Goal: Information Seeking & Learning: Learn about a topic

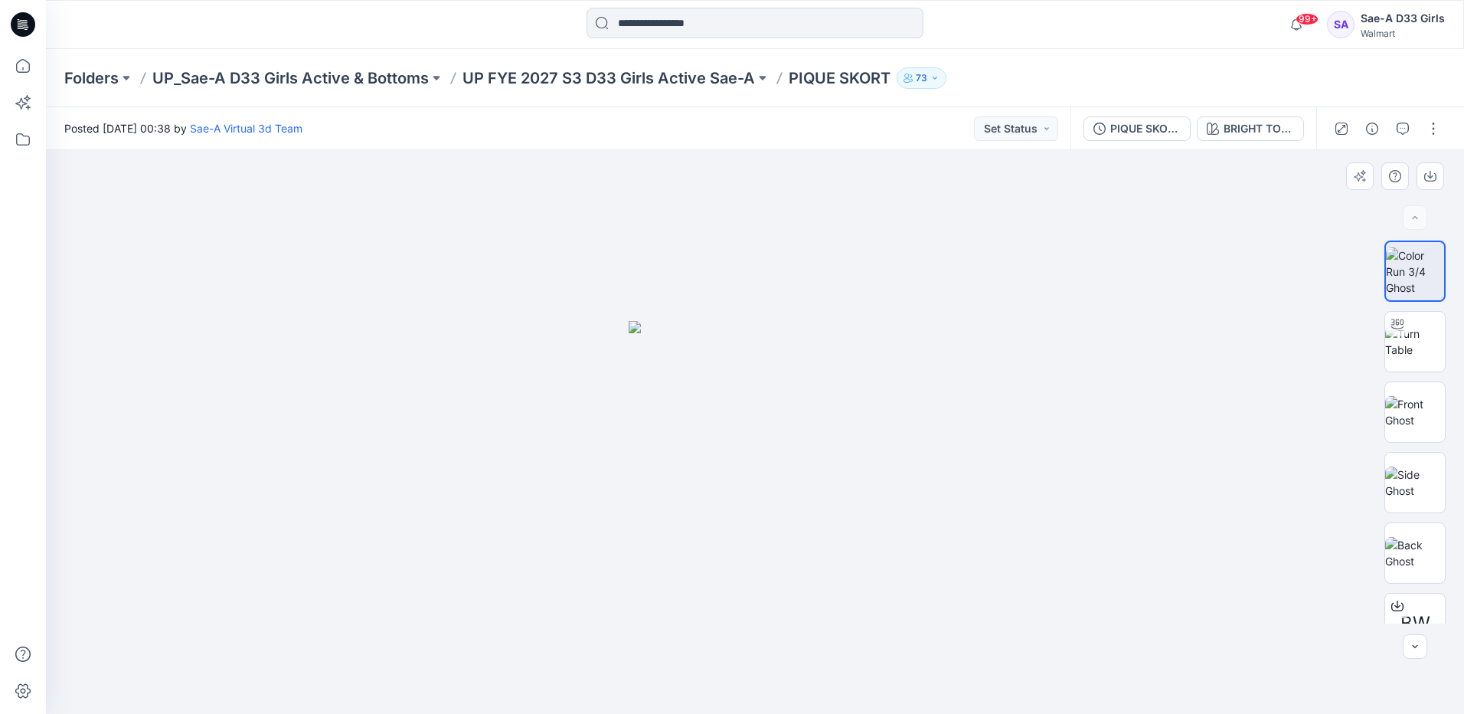
click at [969, 579] on div at bounding box center [755, 432] width 1418 height 564
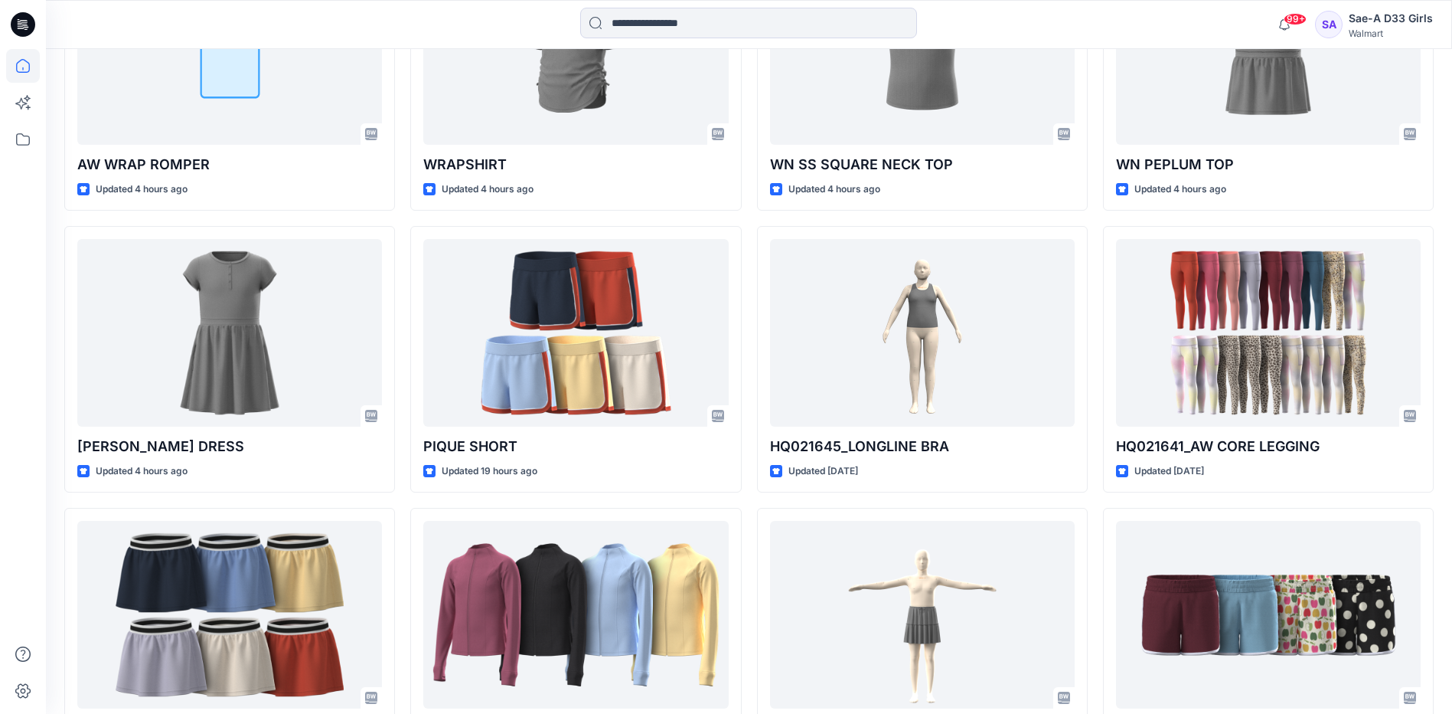
scroll to position [718, 0]
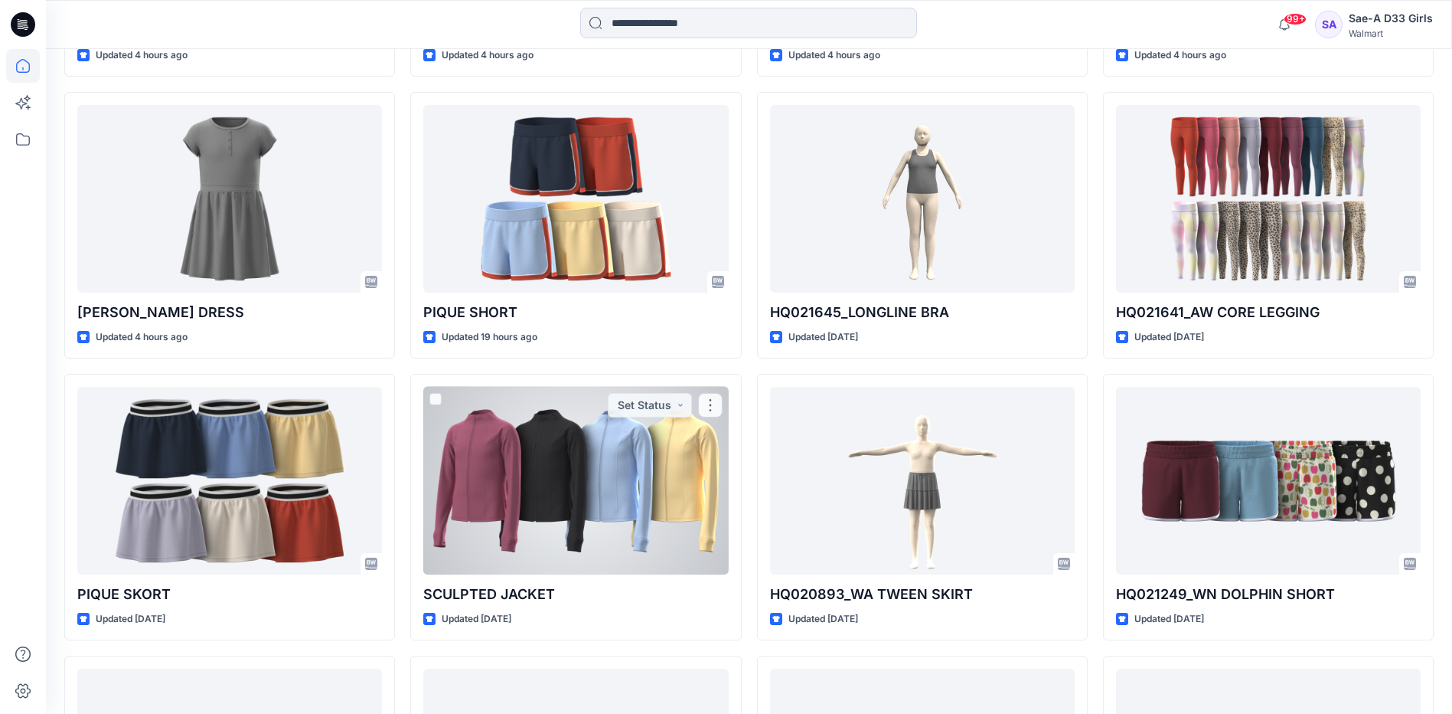
click at [676, 459] on div at bounding box center [575, 481] width 305 height 188
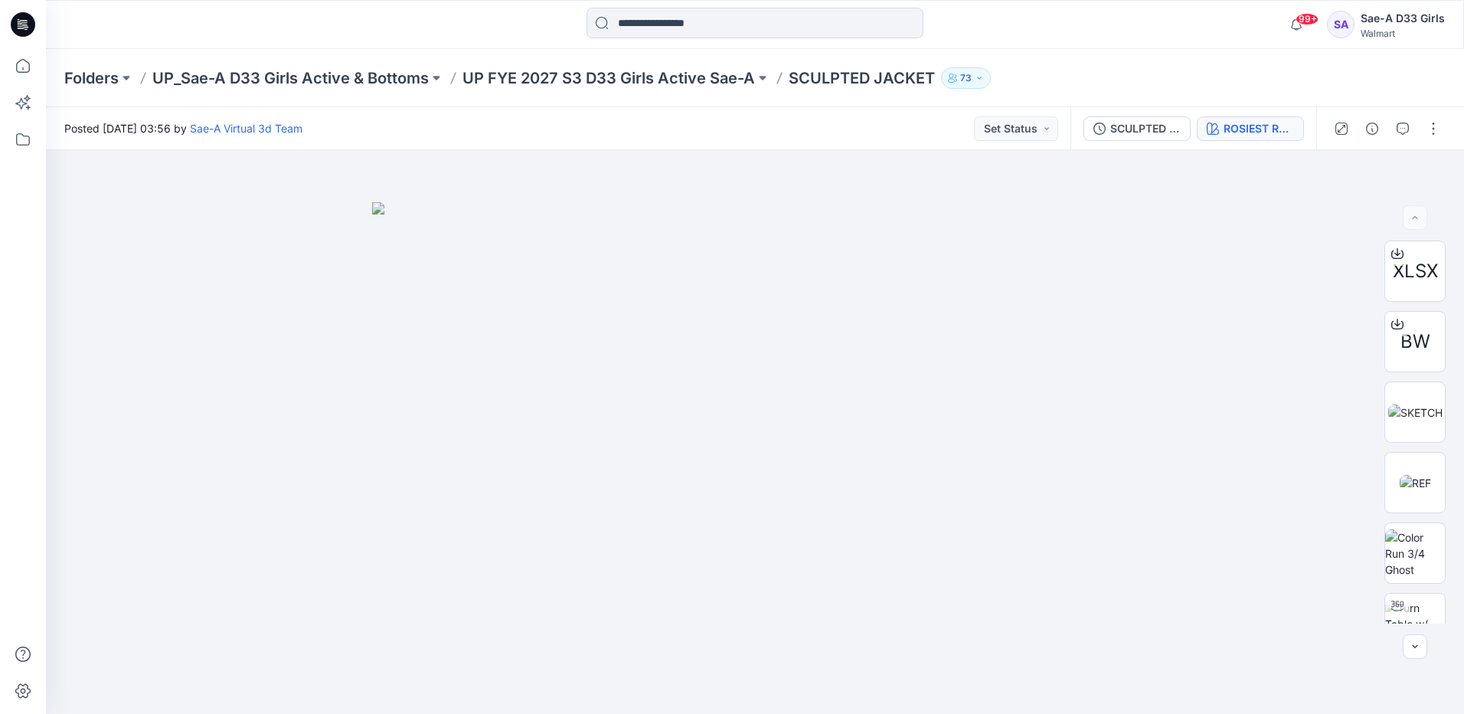
click at [1270, 130] on div "ROSIEST ROUGE 2031654" at bounding box center [1259, 128] width 70 height 17
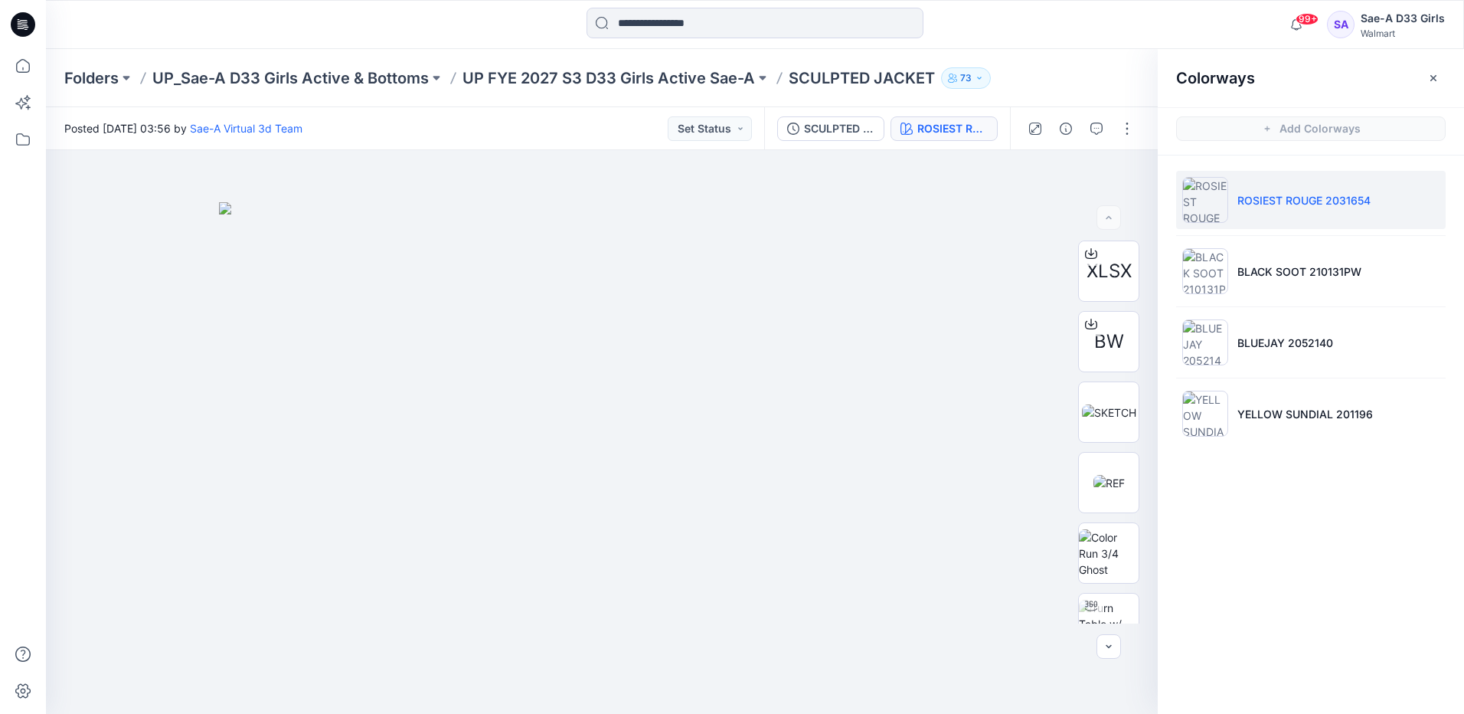
click at [1298, 195] on p "ROSIEST ROUGE 2031654" at bounding box center [1303, 200] width 133 height 16
click at [1103, 551] on img at bounding box center [1109, 553] width 60 height 48
click at [1438, 76] on icon "button" at bounding box center [1433, 78] width 12 height 12
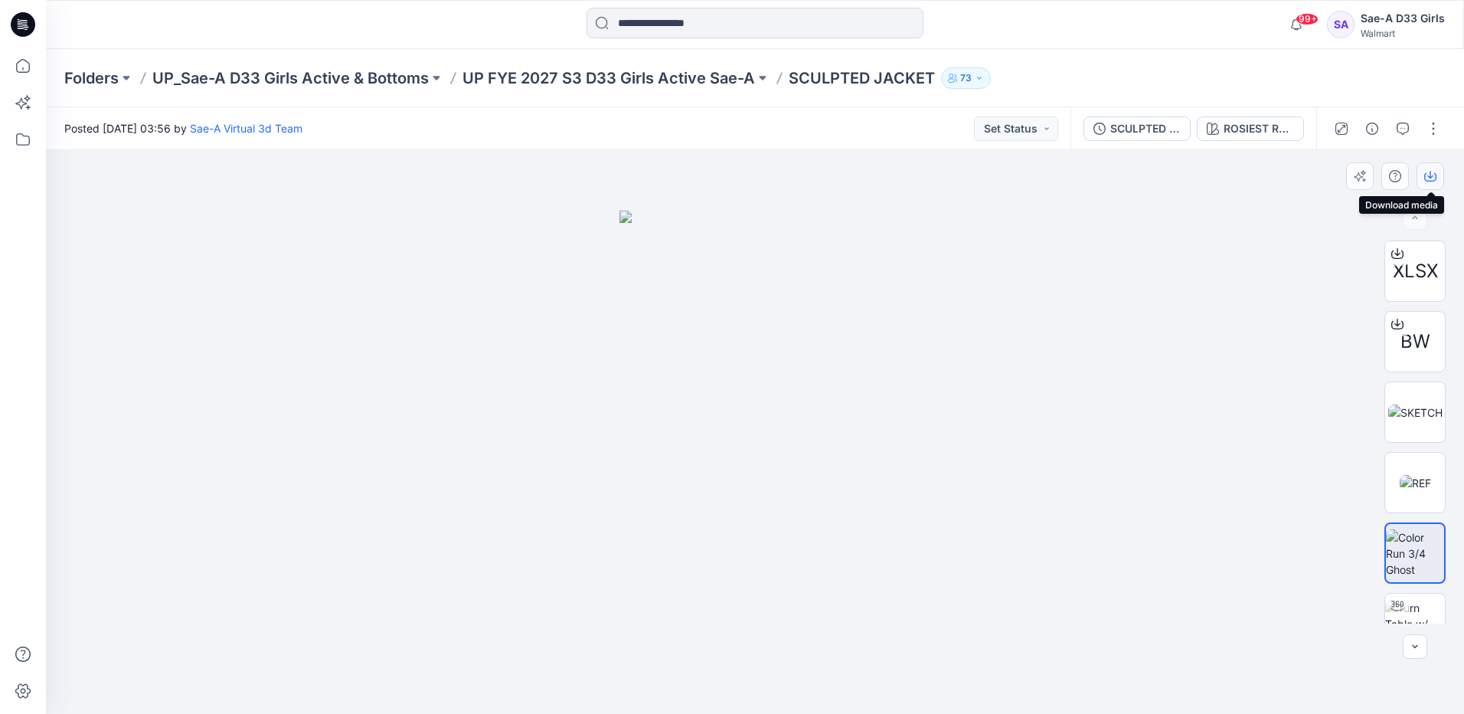
click at [1431, 179] on icon "button" at bounding box center [1430, 176] width 12 height 12
click at [1258, 136] on div "ROSIEST ROUGE 2031654" at bounding box center [1259, 128] width 70 height 17
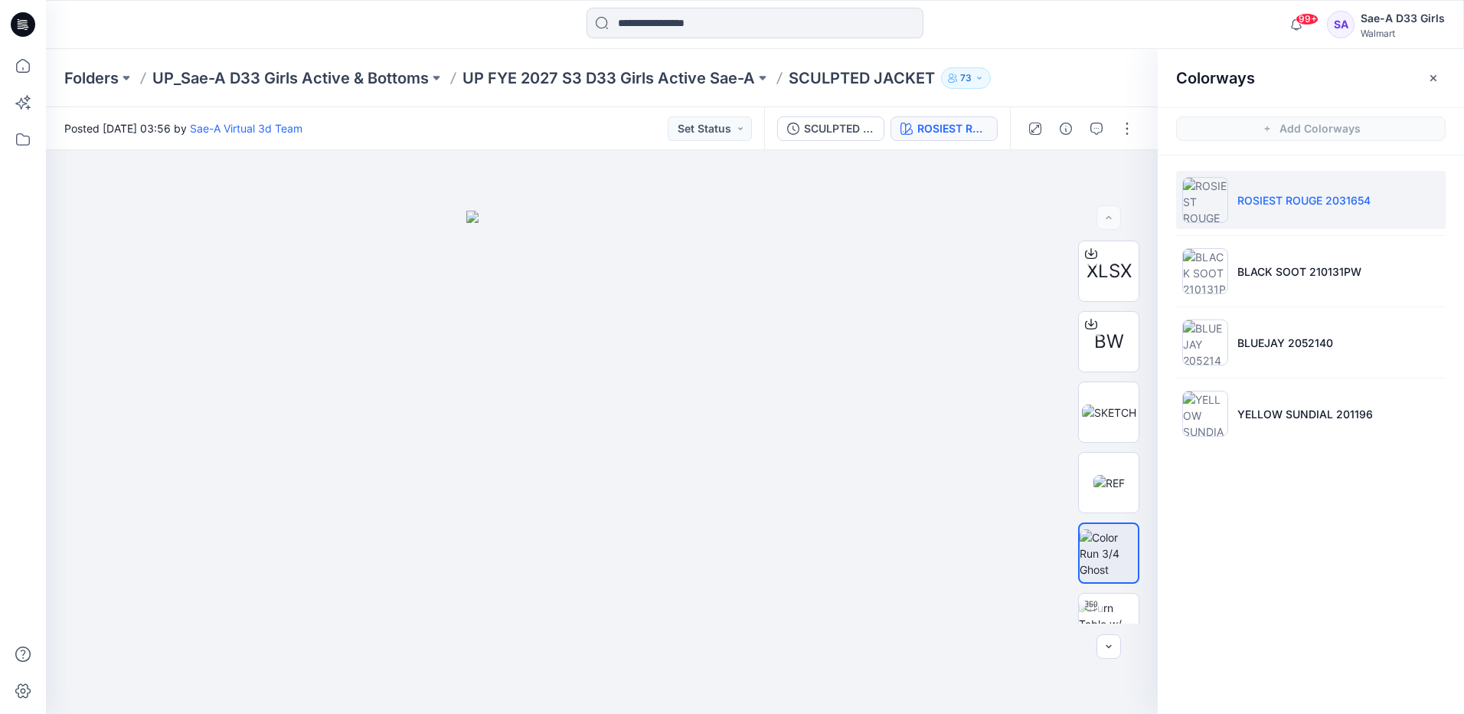
click at [1061, 47] on div "99+ Notifications Sae-A Virtual 3d Team shared SOFT SILVER in UP FYE 2027 S3 D3…" at bounding box center [755, 24] width 1418 height 49
click at [1273, 289] on li "BLACK SOOT 210131PW" at bounding box center [1311, 271] width 270 height 58
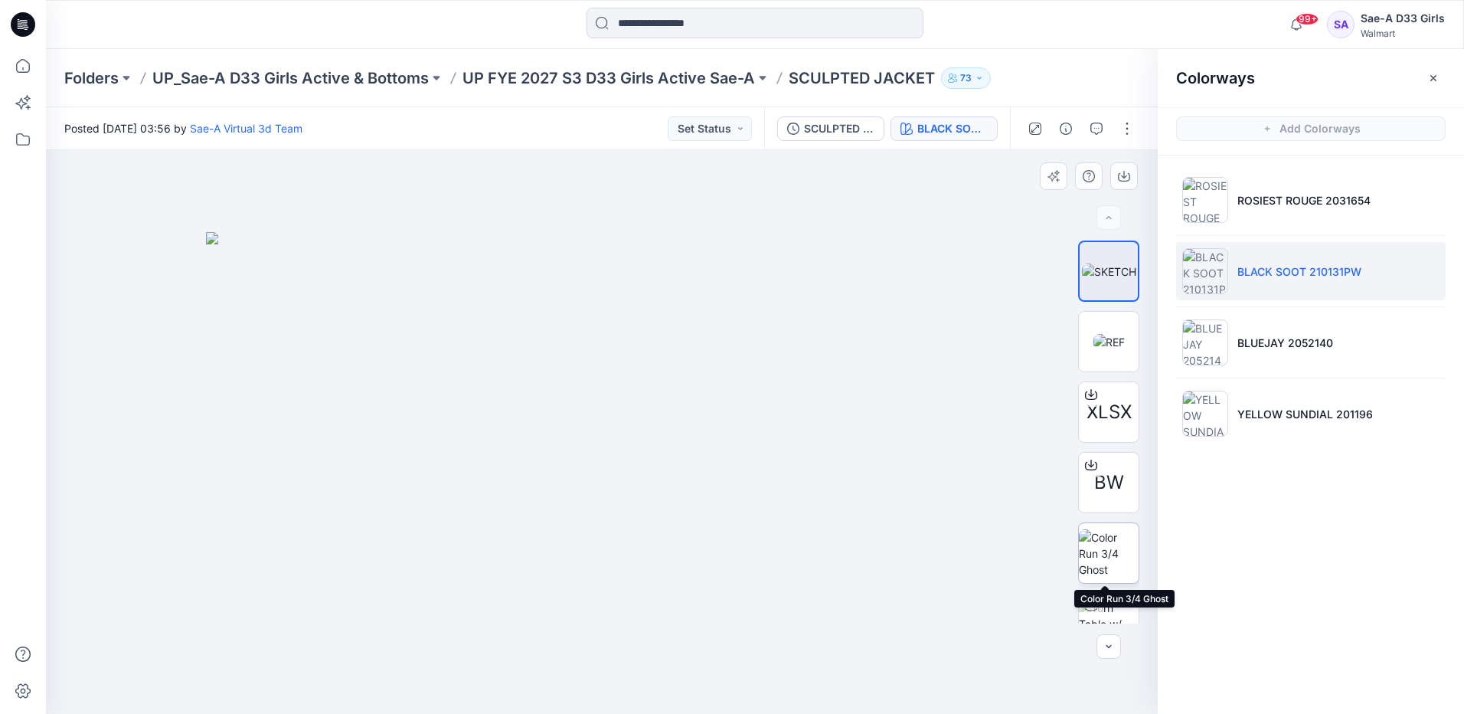
click at [1110, 536] on img at bounding box center [1109, 553] width 60 height 48
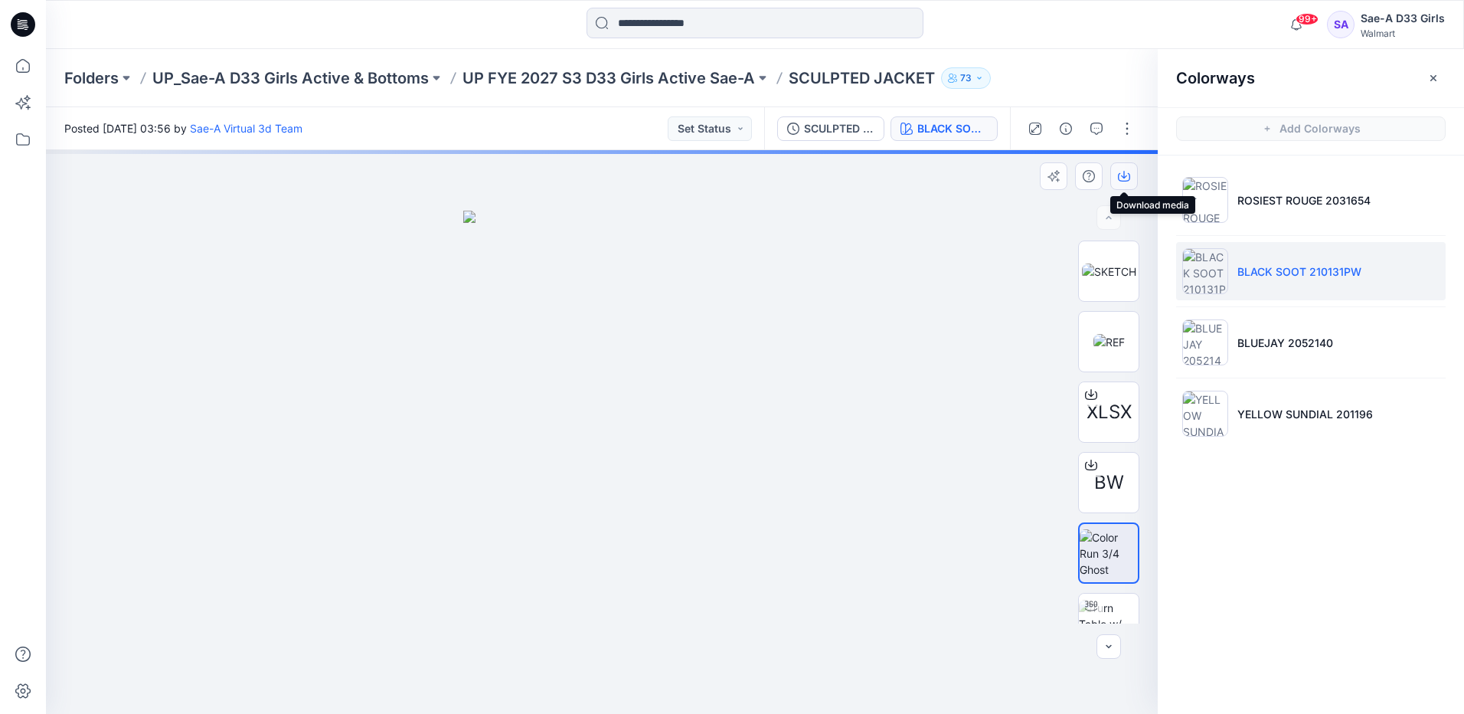
click at [1119, 178] on icon "button" at bounding box center [1124, 177] width 12 height 8
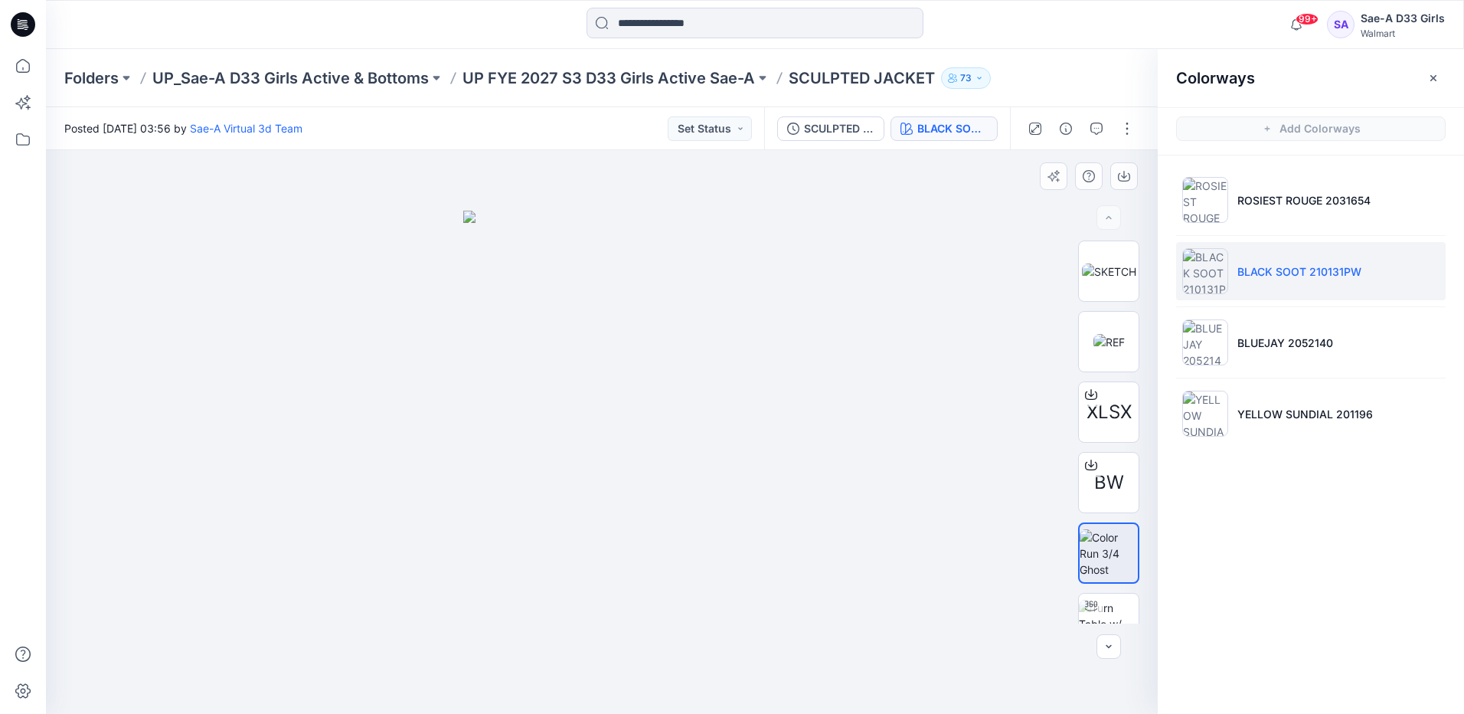
click at [936, 292] on div at bounding box center [602, 432] width 1112 height 564
click at [1298, 322] on li "BLUEJAY 2052140" at bounding box center [1311, 342] width 270 height 58
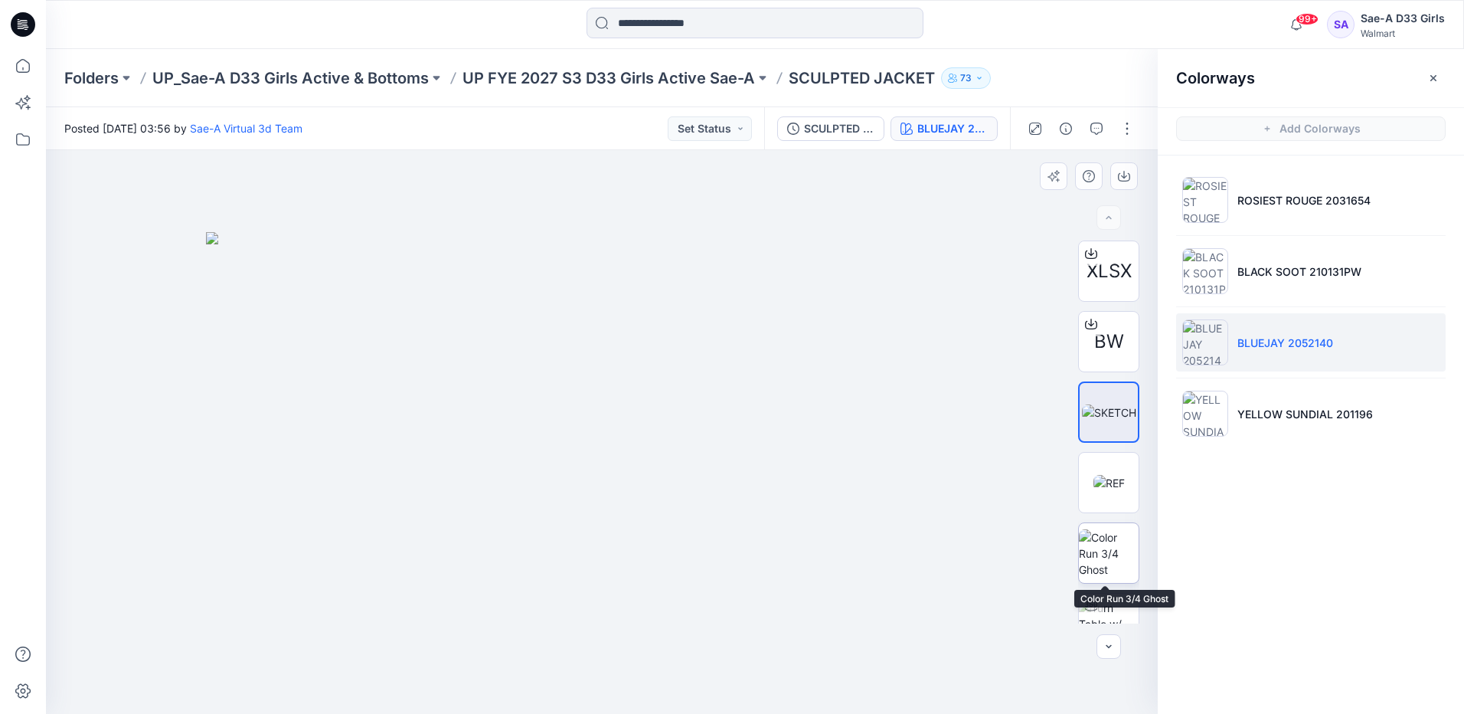
click at [1098, 554] on img at bounding box center [1109, 553] width 60 height 48
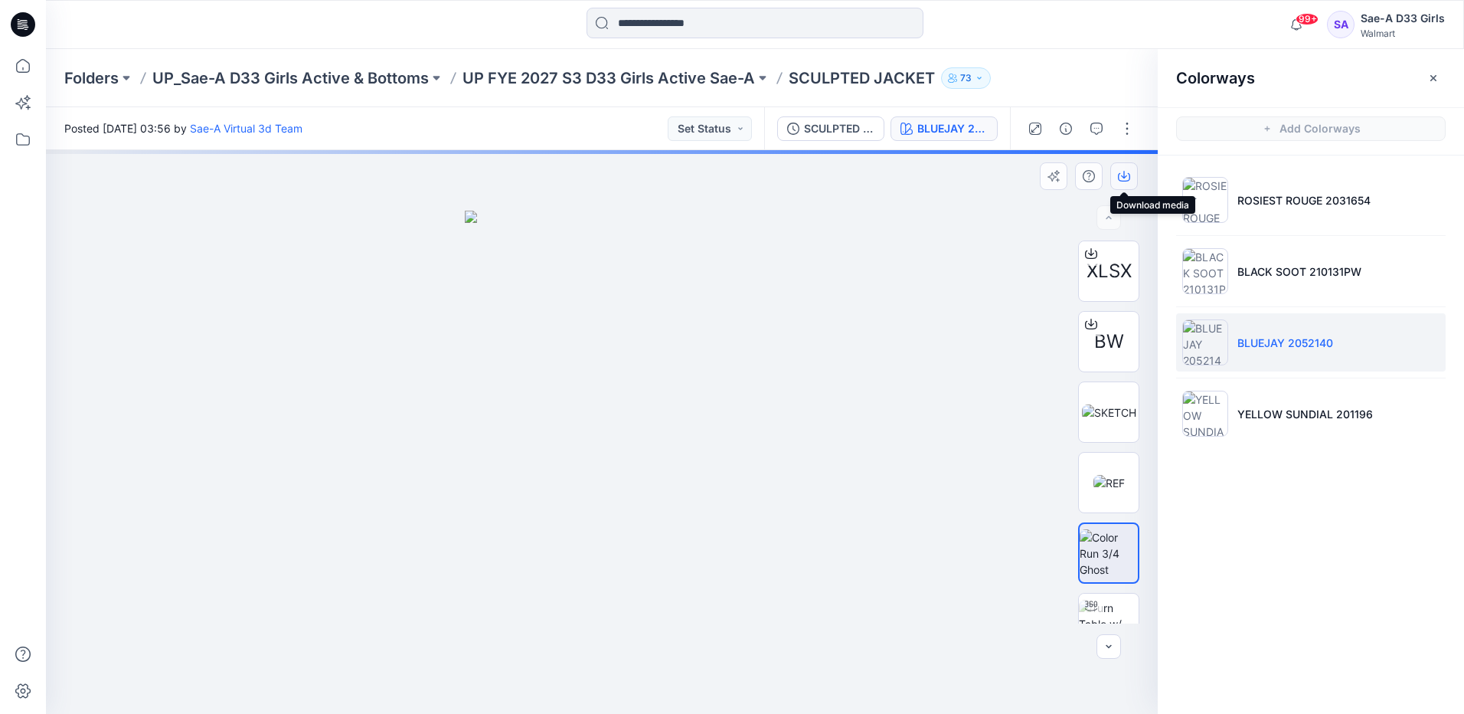
click at [1132, 181] on button "button" at bounding box center [1124, 176] width 28 height 28
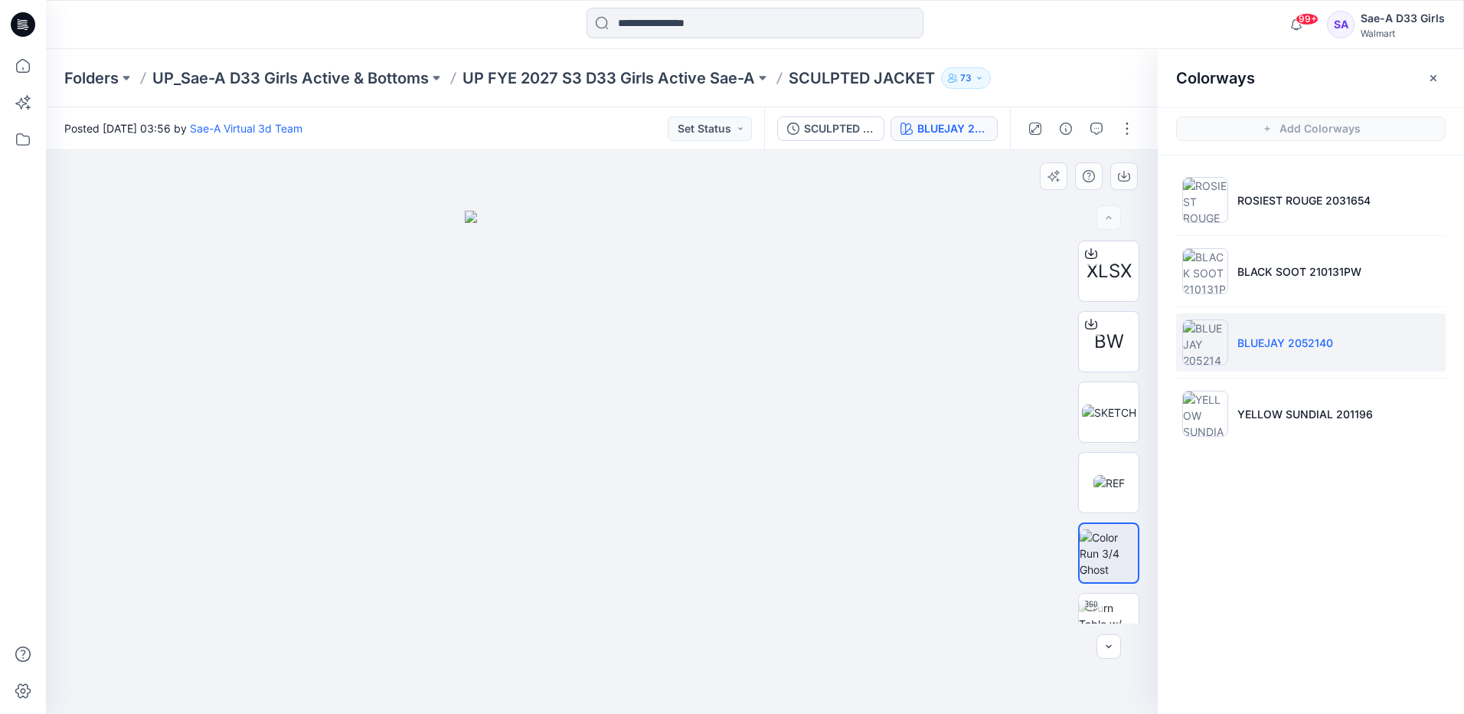
click at [892, 494] on div at bounding box center [602, 432] width 1112 height 564
click at [1328, 421] on p "YELLOW SUNDIAL 201196" at bounding box center [1305, 414] width 136 height 16
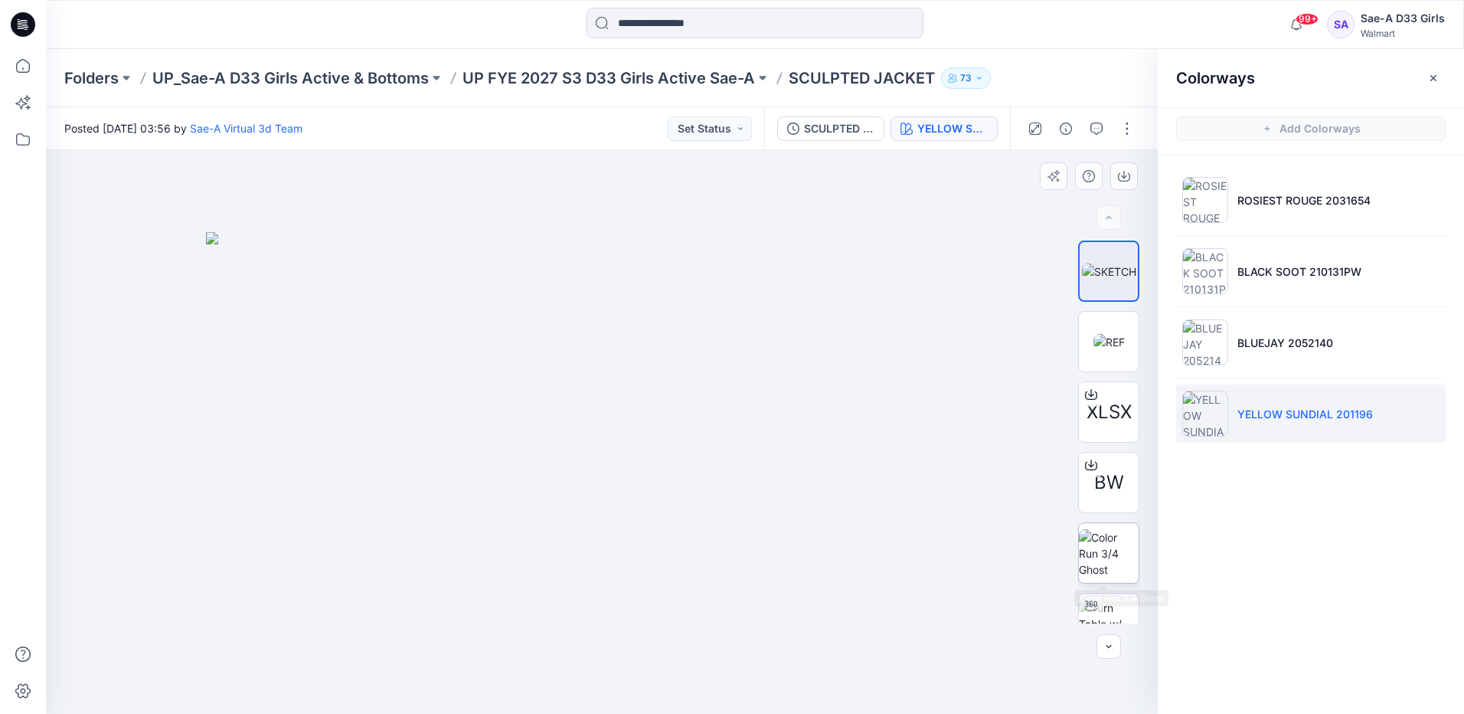
click at [1113, 568] on img at bounding box center [1109, 553] width 60 height 48
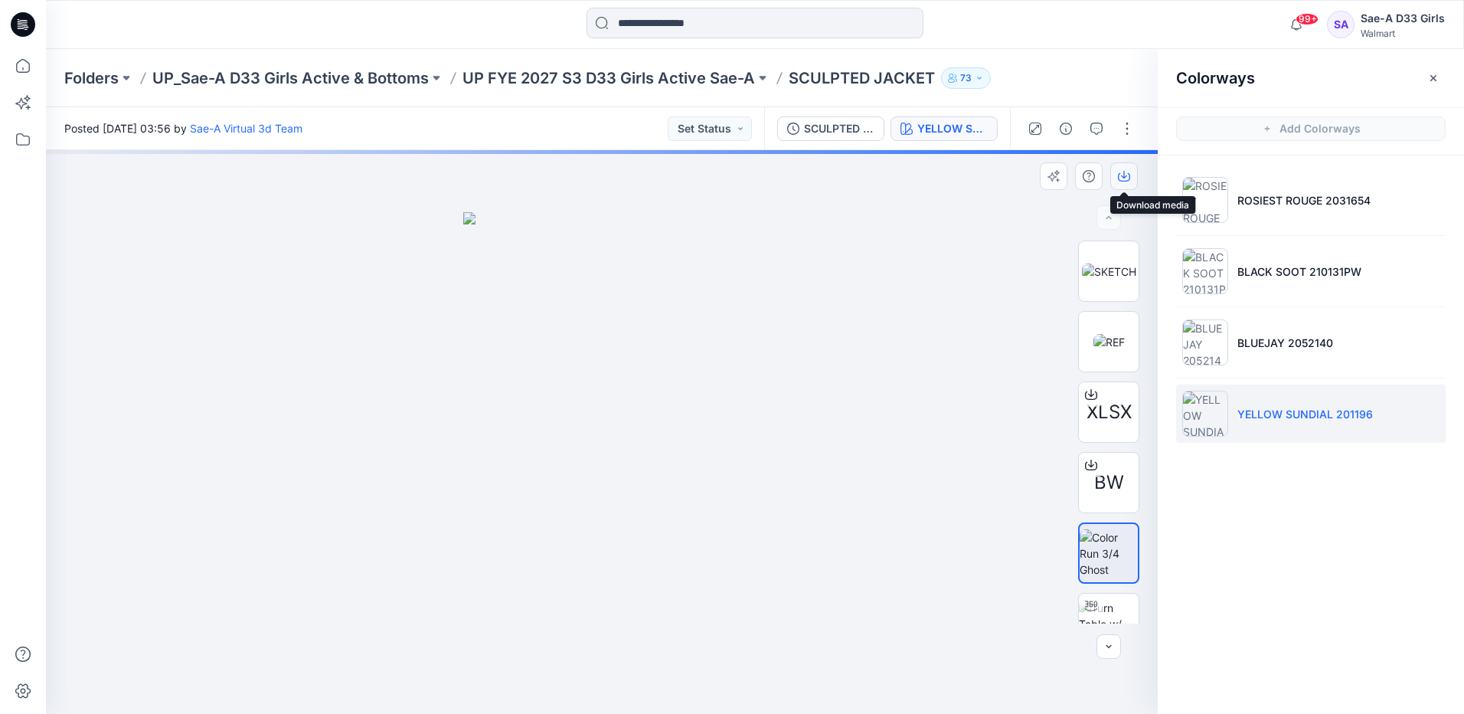
click at [1118, 183] on button "button" at bounding box center [1124, 176] width 28 height 28
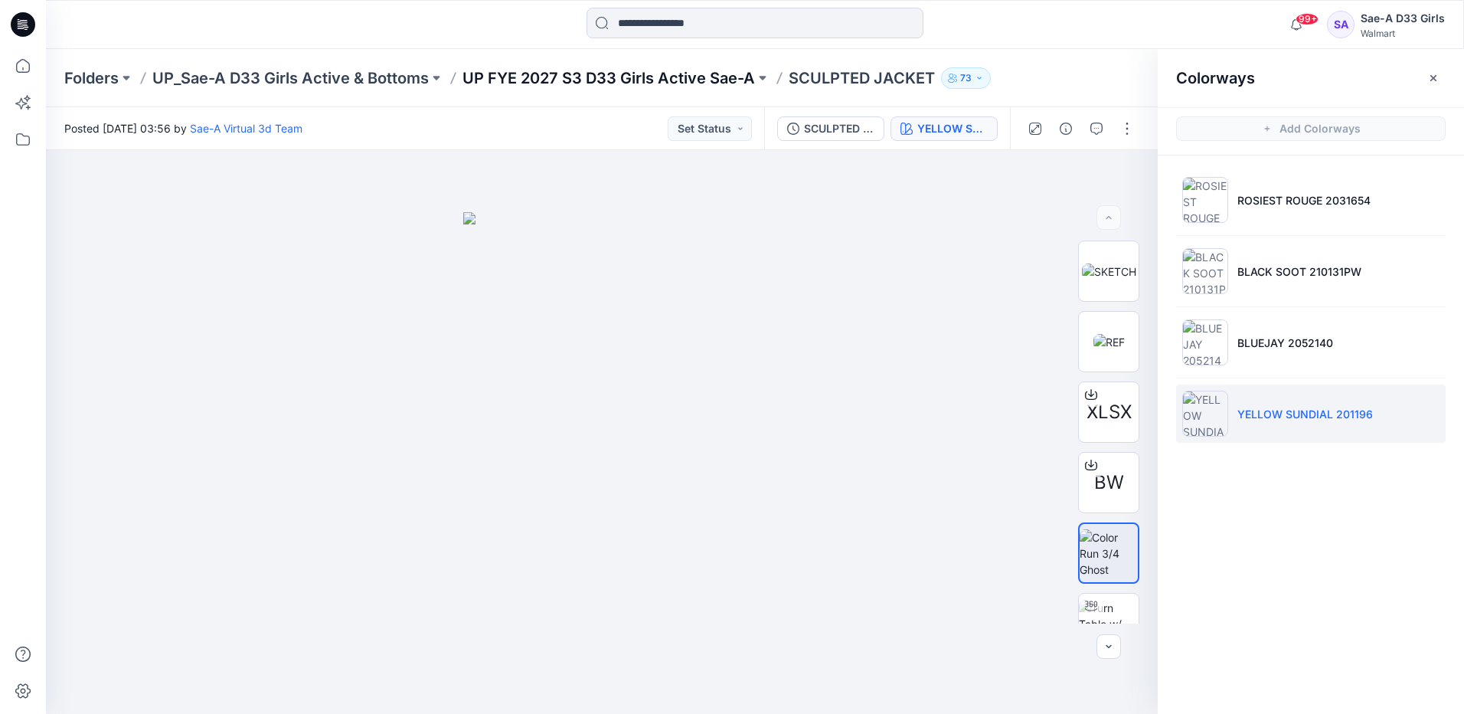
click at [602, 87] on p "UP FYE 2027 S3 D33 Girls Active Sae-A" at bounding box center [608, 77] width 292 height 21
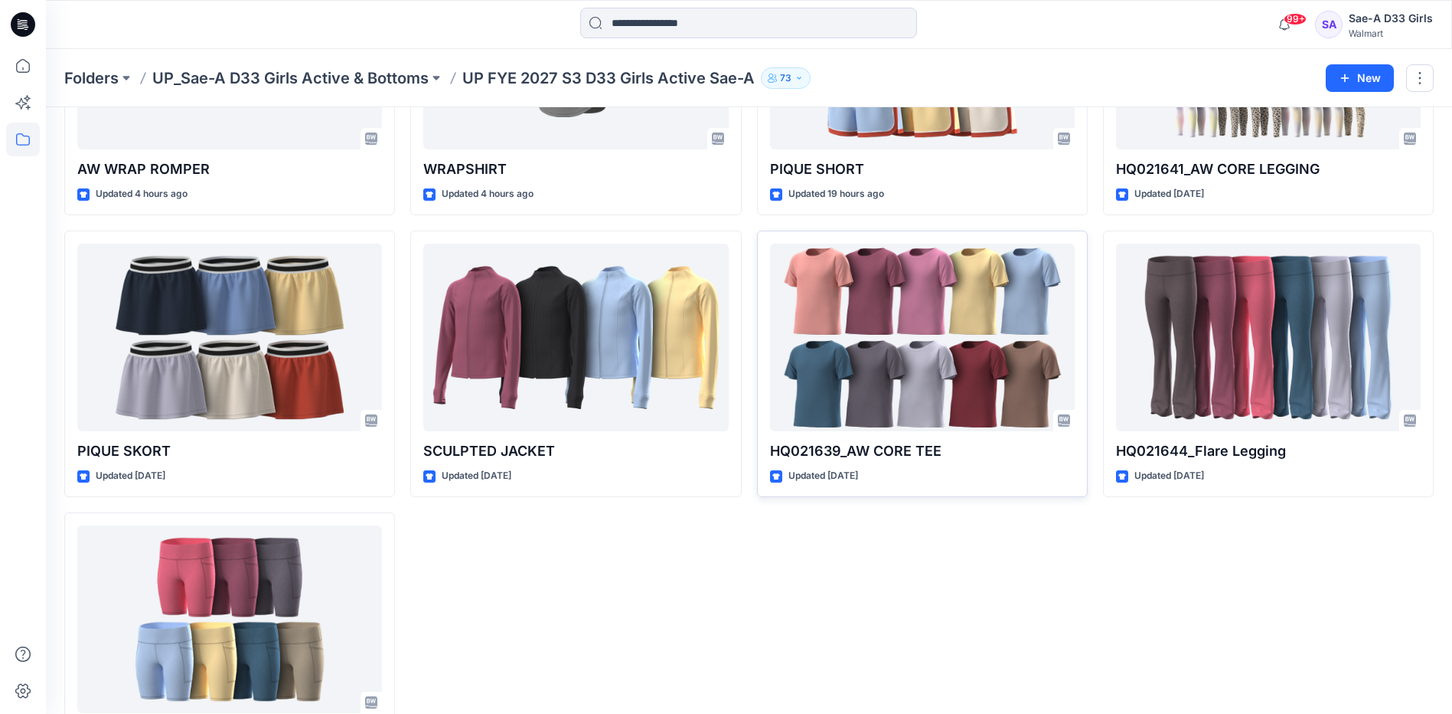
scroll to position [77, 0]
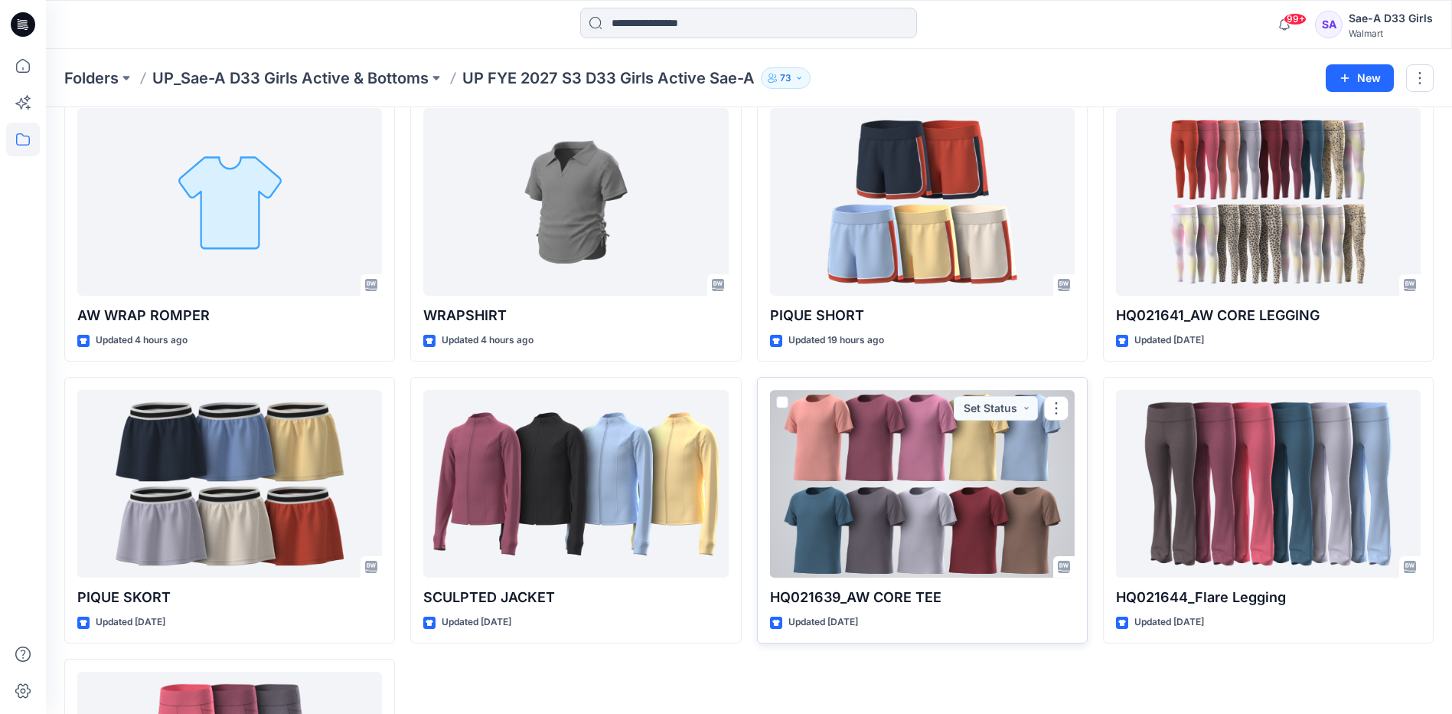
click at [963, 489] on div at bounding box center [922, 484] width 305 height 188
